Goal: Find specific page/section: Find specific page/section

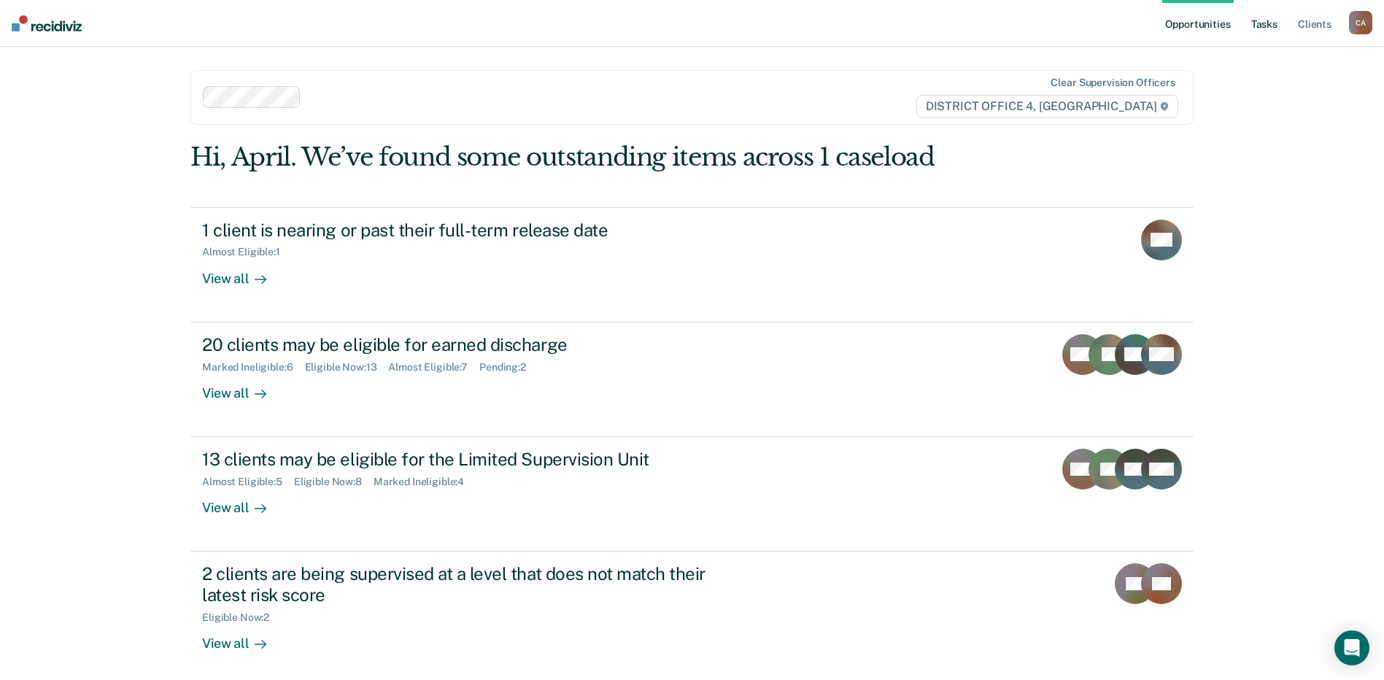
click at [1260, 17] on link "Tasks" at bounding box center [1264, 23] width 32 height 47
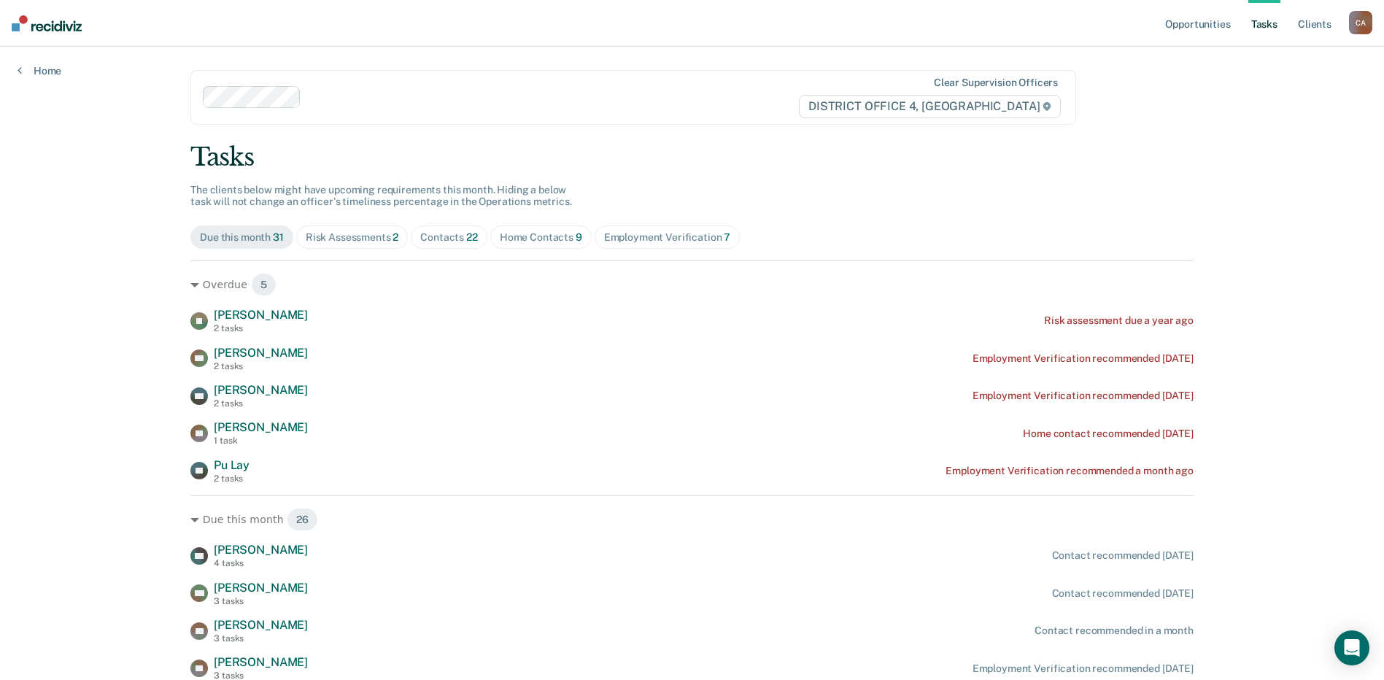
click at [548, 233] on div "Home Contacts 9" at bounding box center [541, 237] width 82 height 12
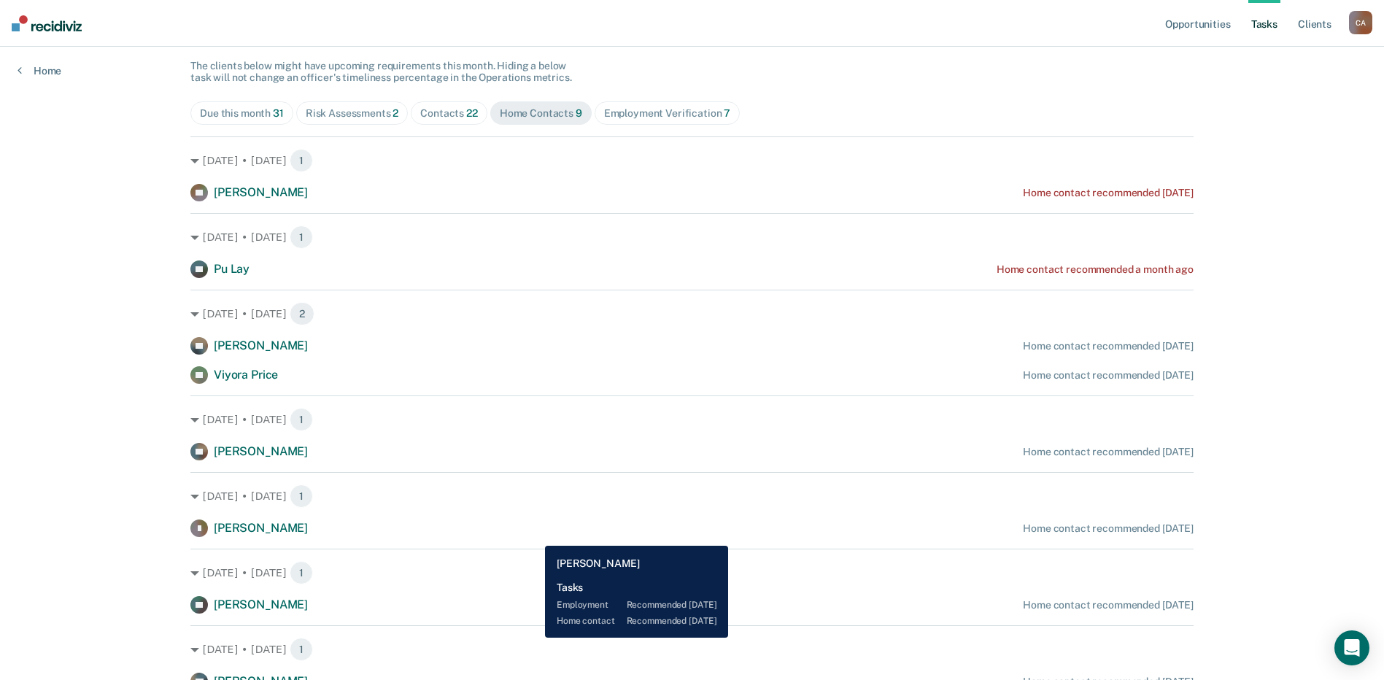
scroll to position [123, 0]
